Goal: Navigation & Orientation: Find specific page/section

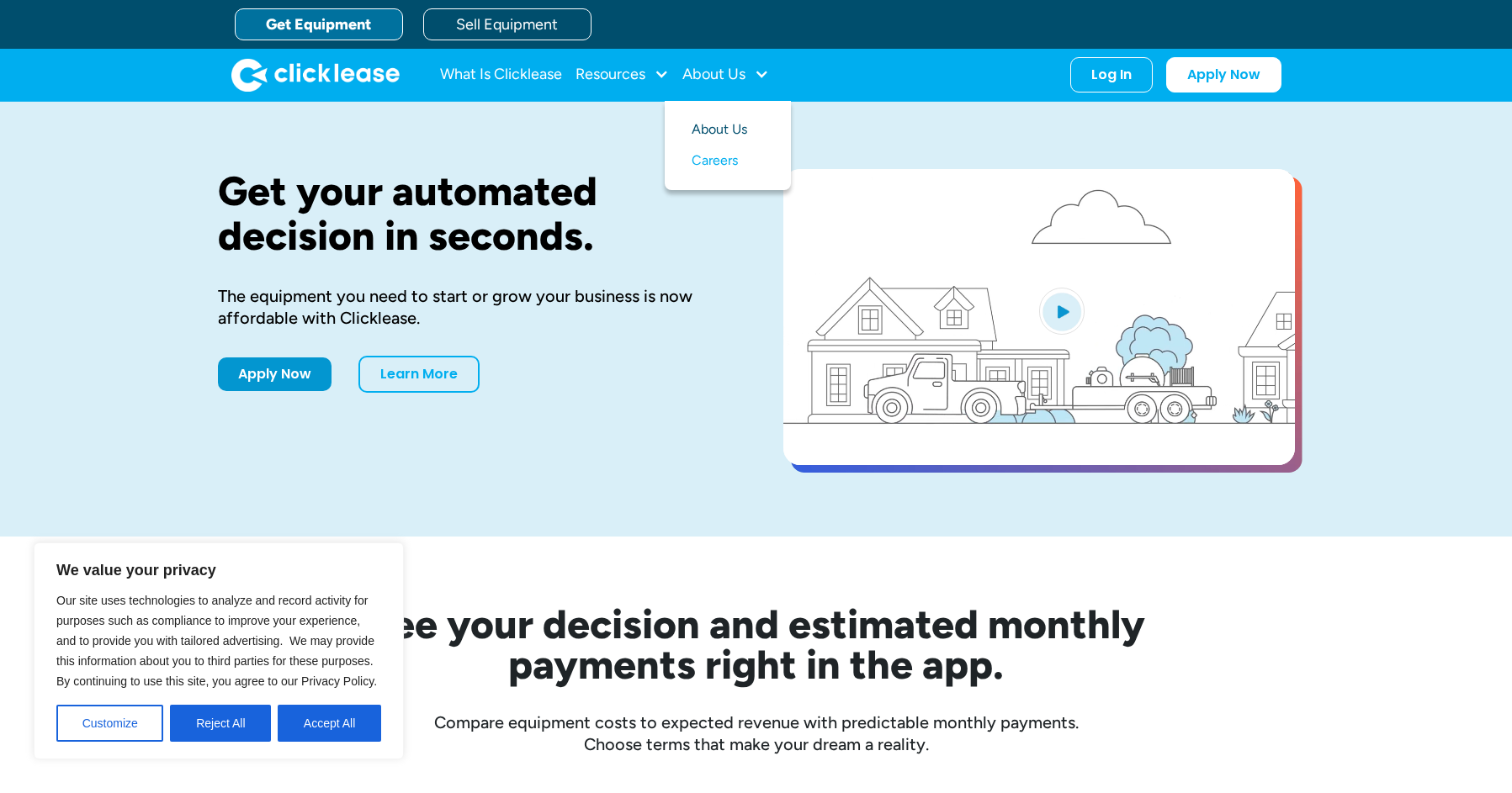
click at [721, 127] on link "About Us" at bounding box center [728, 130] width 72 height 31
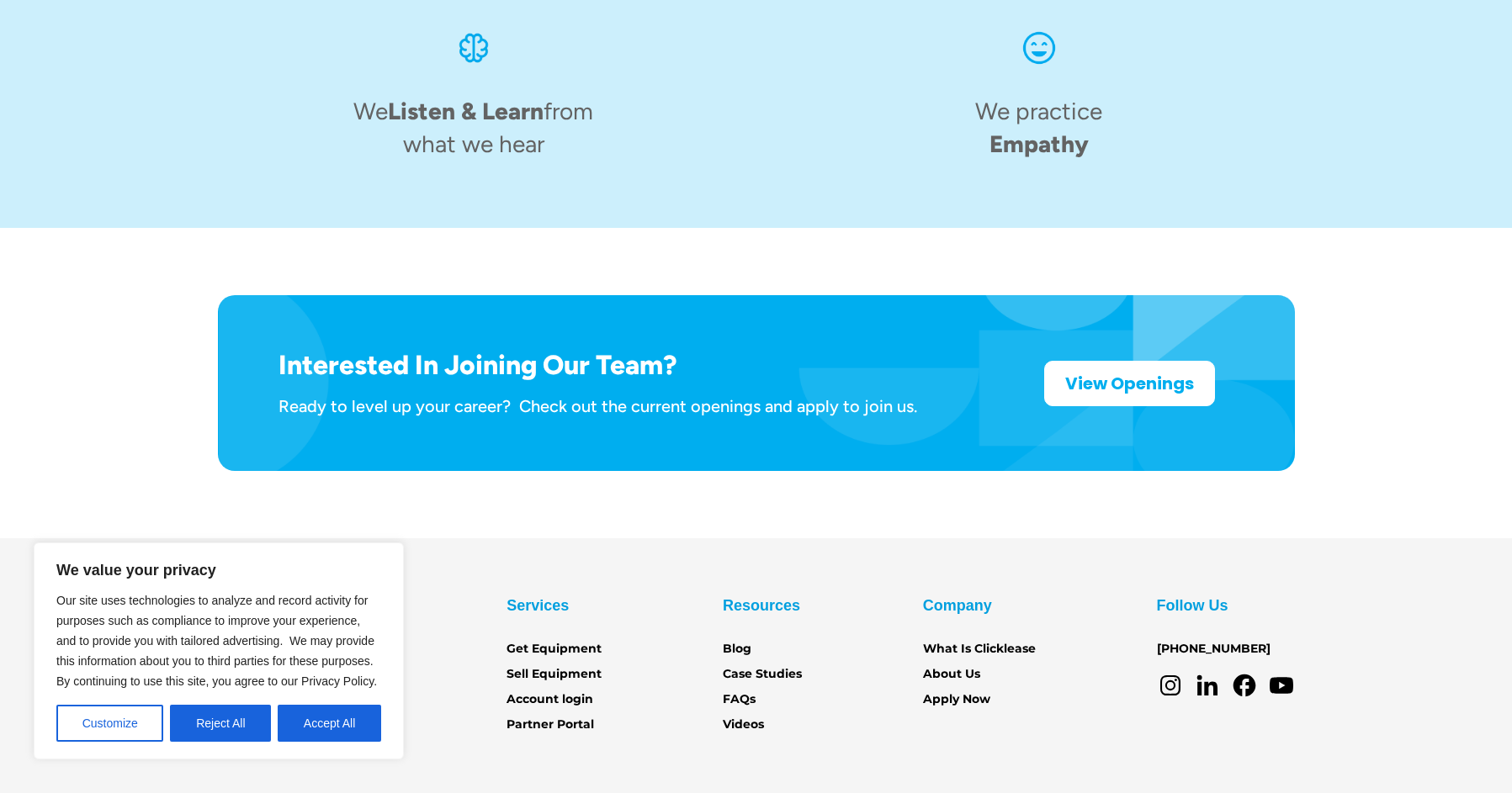
scroll to position [2591, 0]
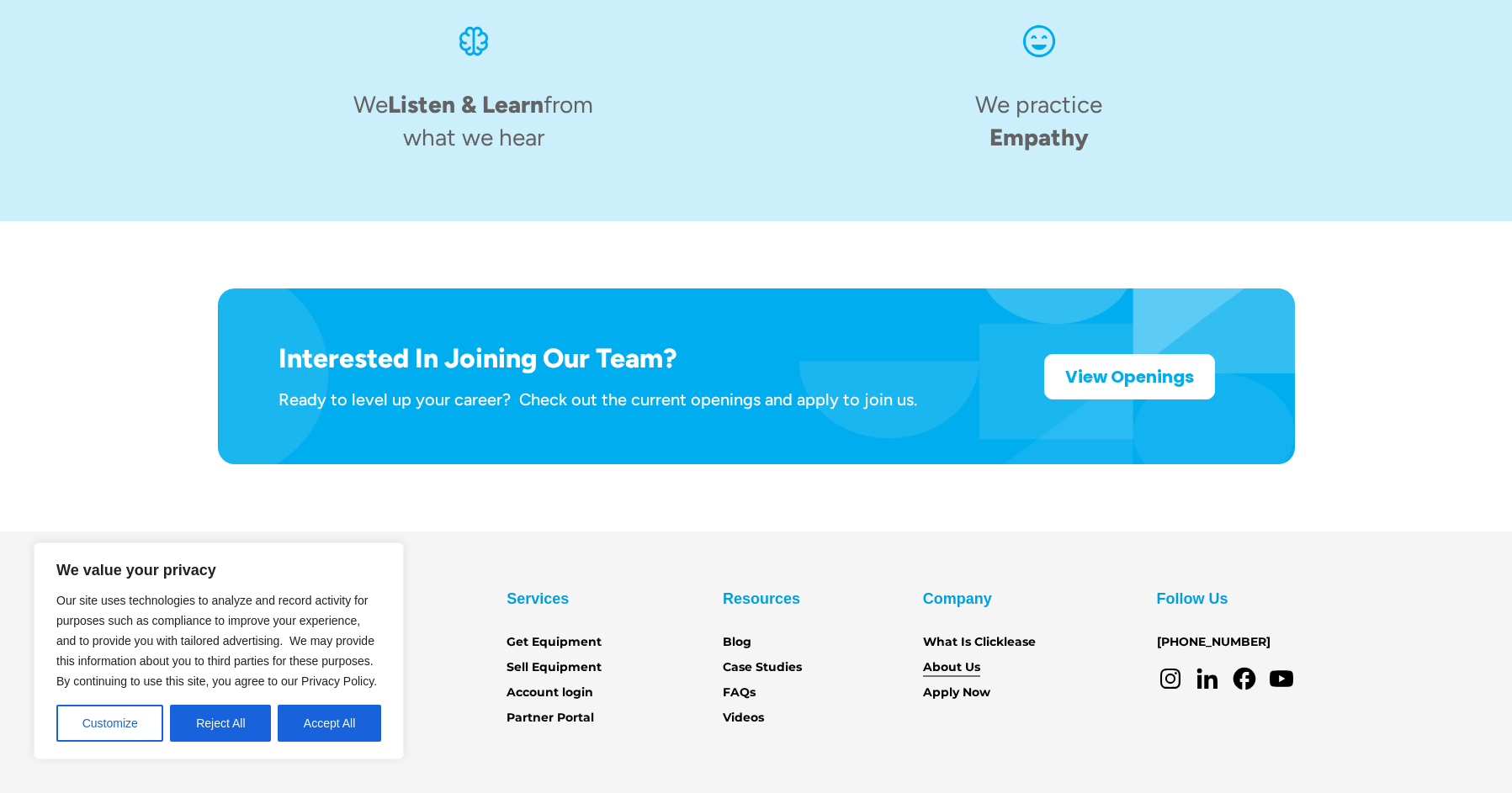
click at [955, 659] on link "About Us" at bounding box center [952, 667] width 58 height 18
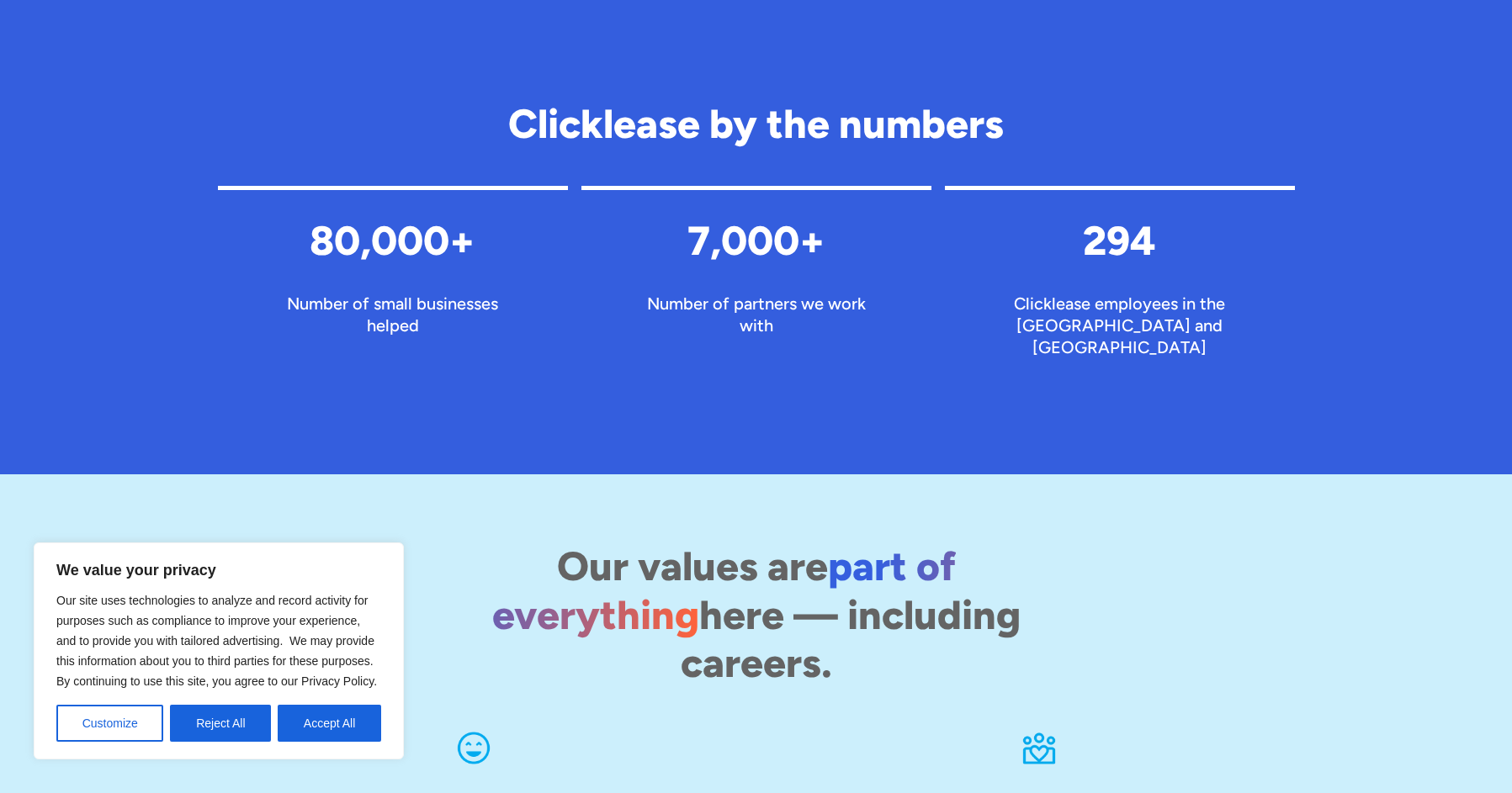
scroll to position [2272, 0]
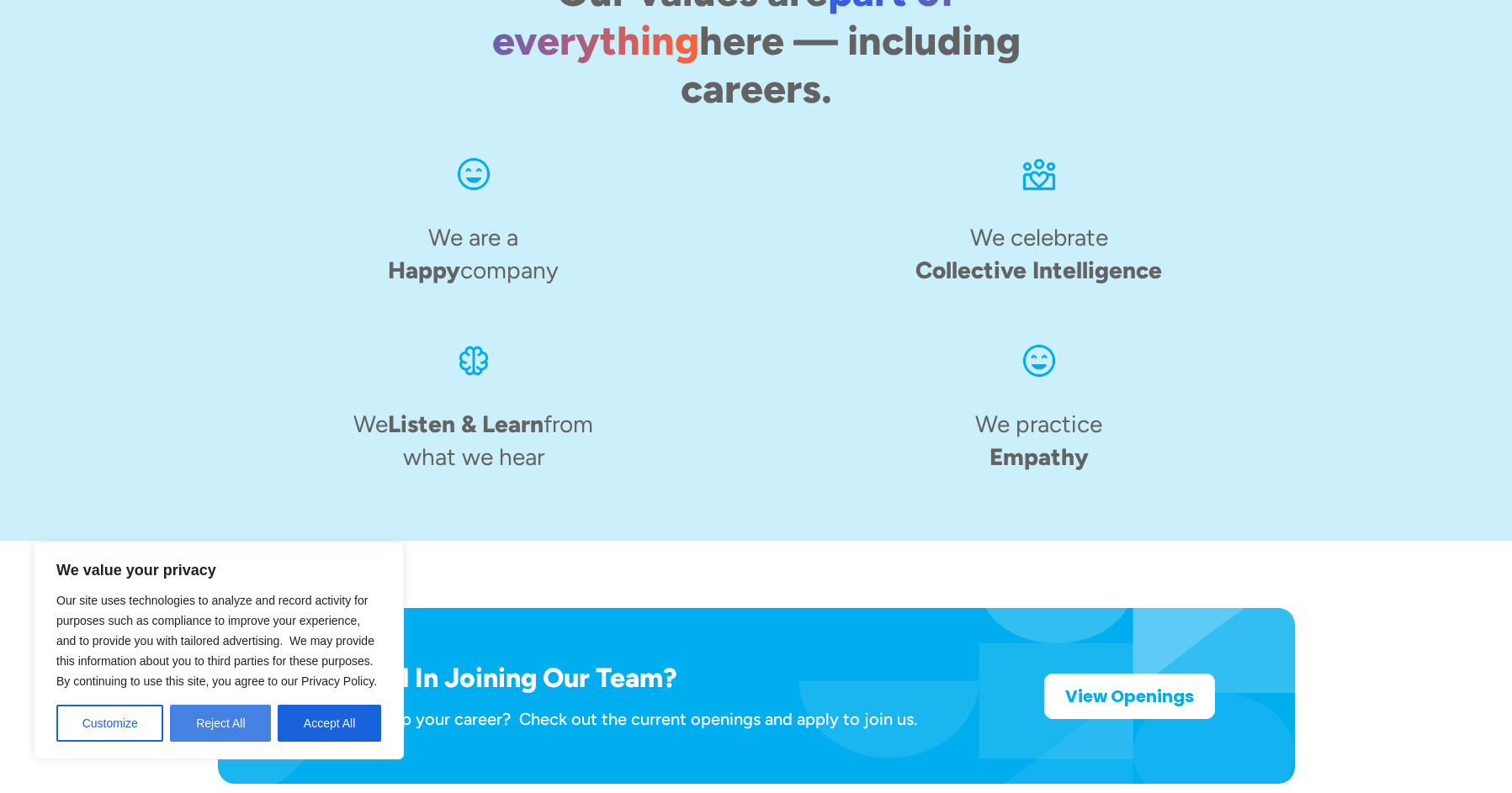
click at [235, 716] on button "Reject All" at bounding box center [221, 723] width 101 height 37
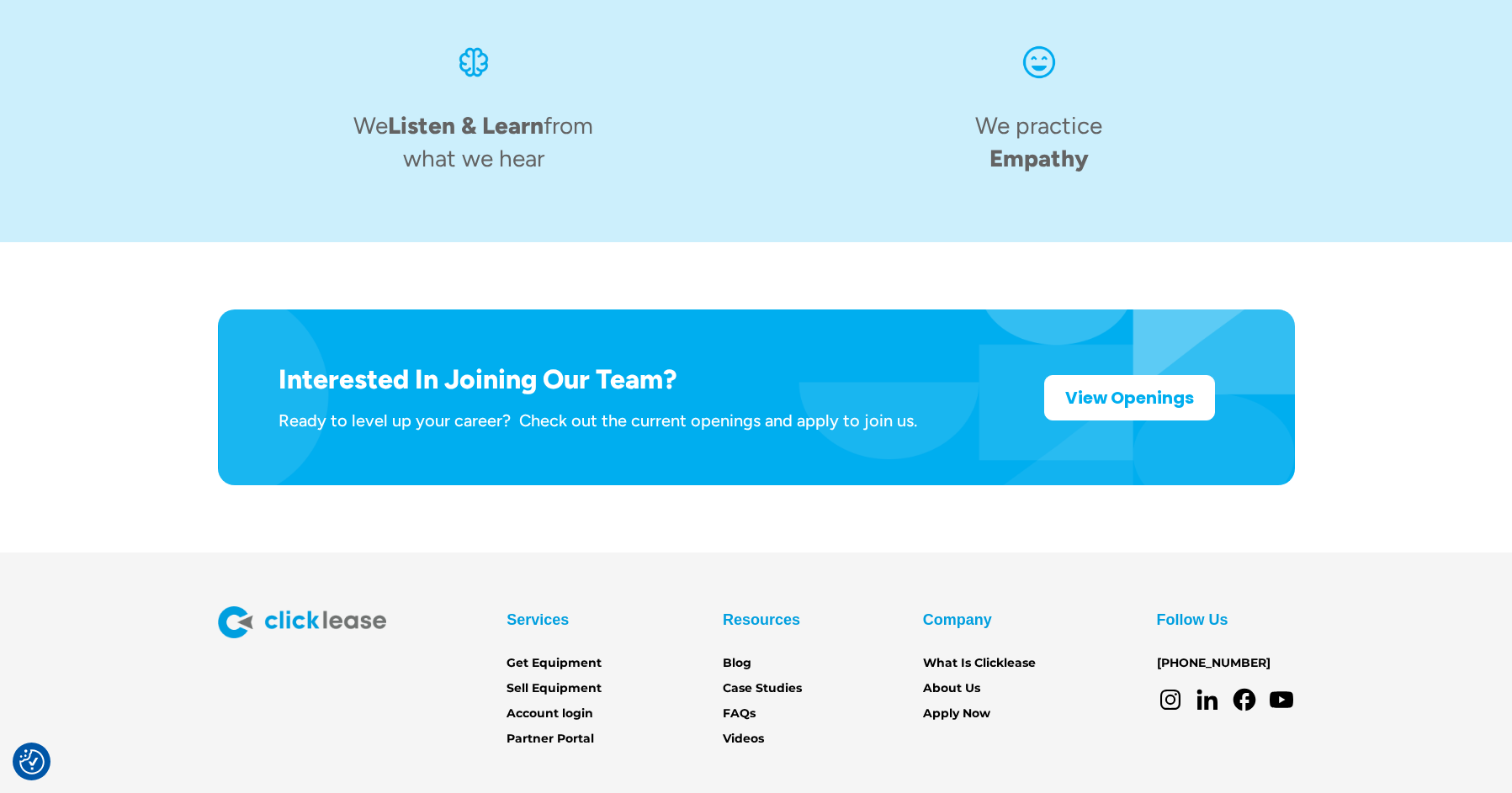
scroll to position [2591, 0]
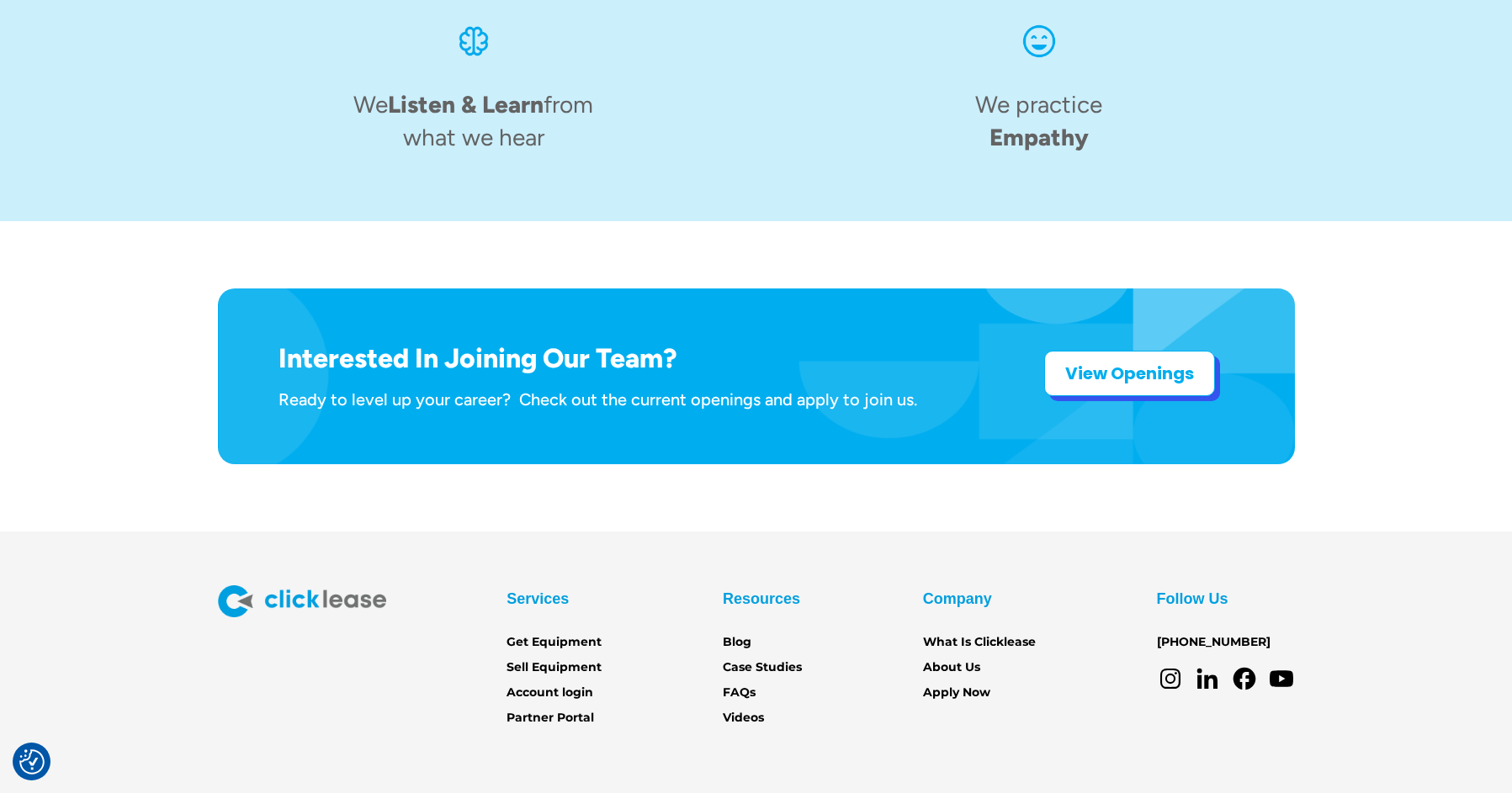
click at [1136, 362] on strong "View Openings" at bounding box center [1129, 373] width 128 height 24
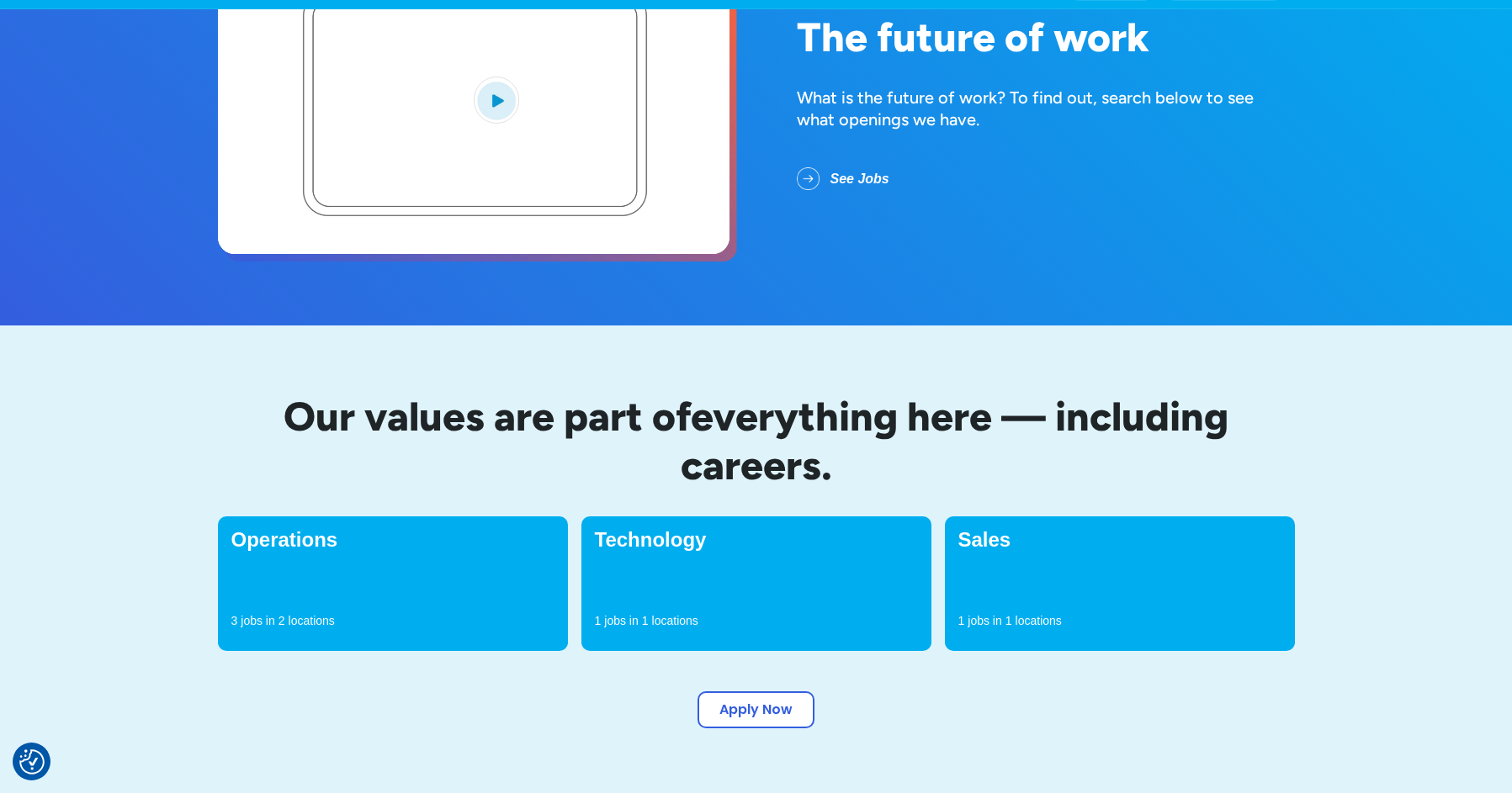
scroll to position [505, 0]
